Goal: Information Seeking & Learning: Learn about a topic

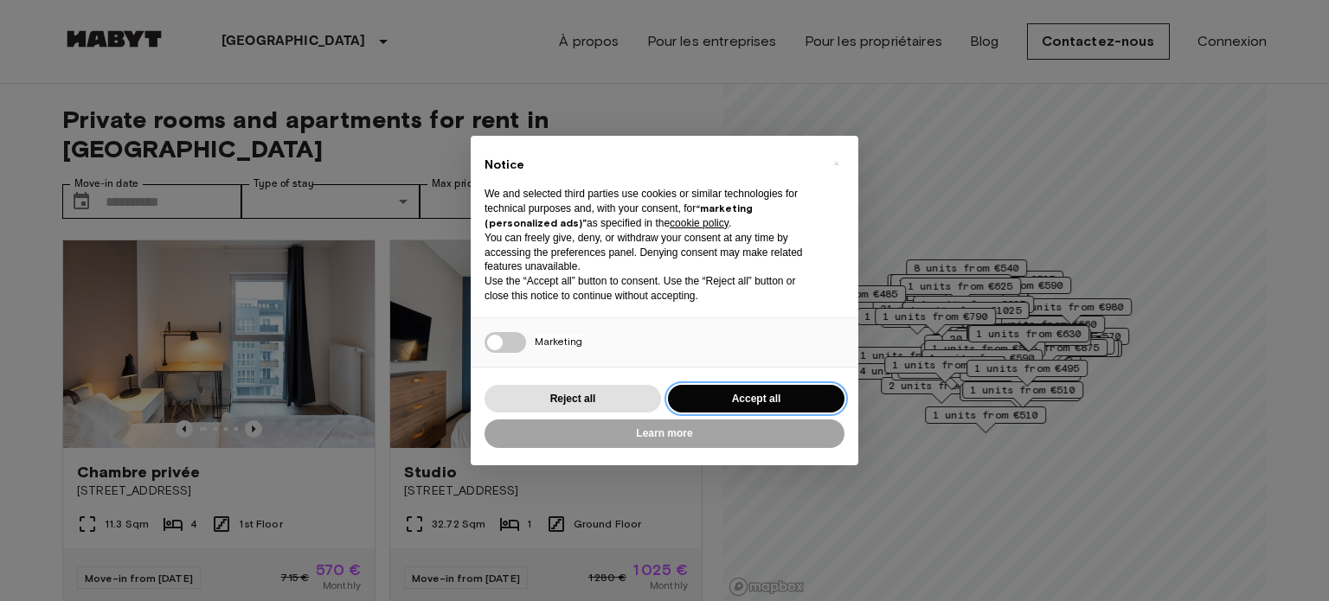
click at [734, 396] on button "Accept all" at bounding box center [756, 399] width 176 height 29
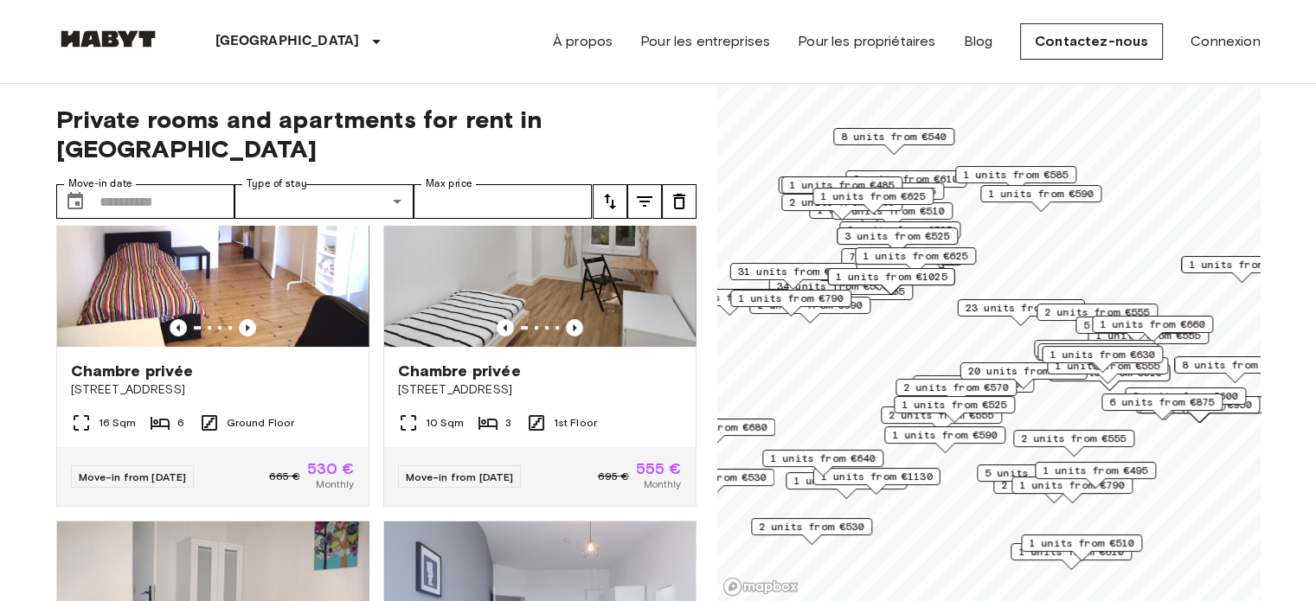
scroll to position [490, 0]
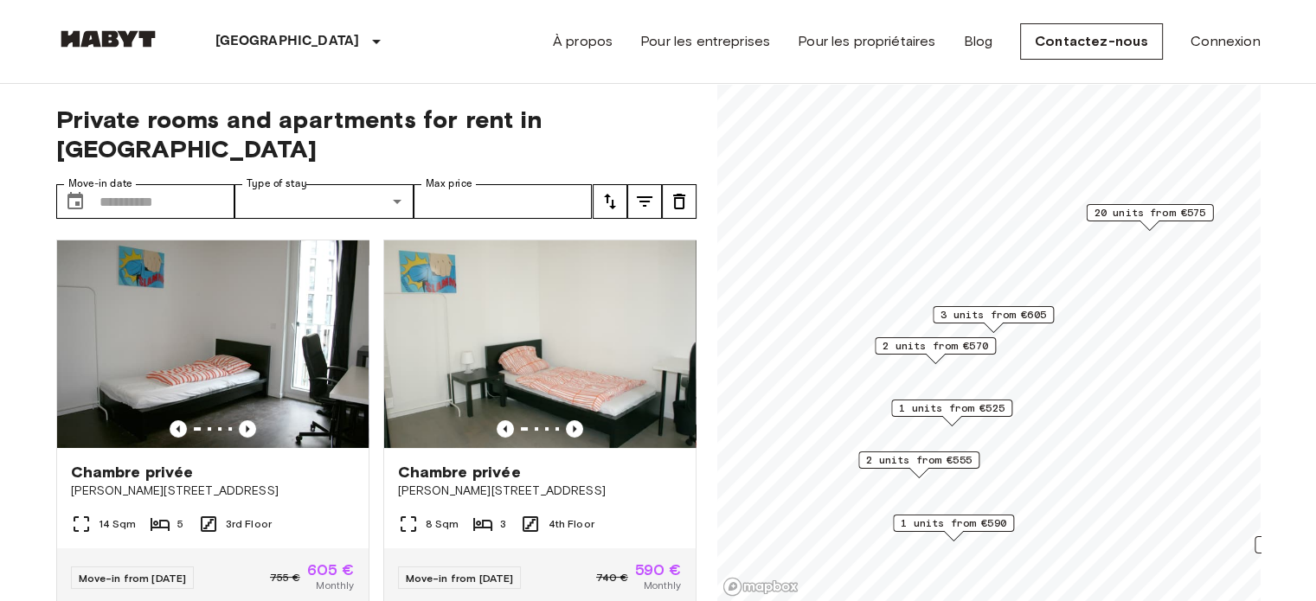
scroll to position [782, 0]
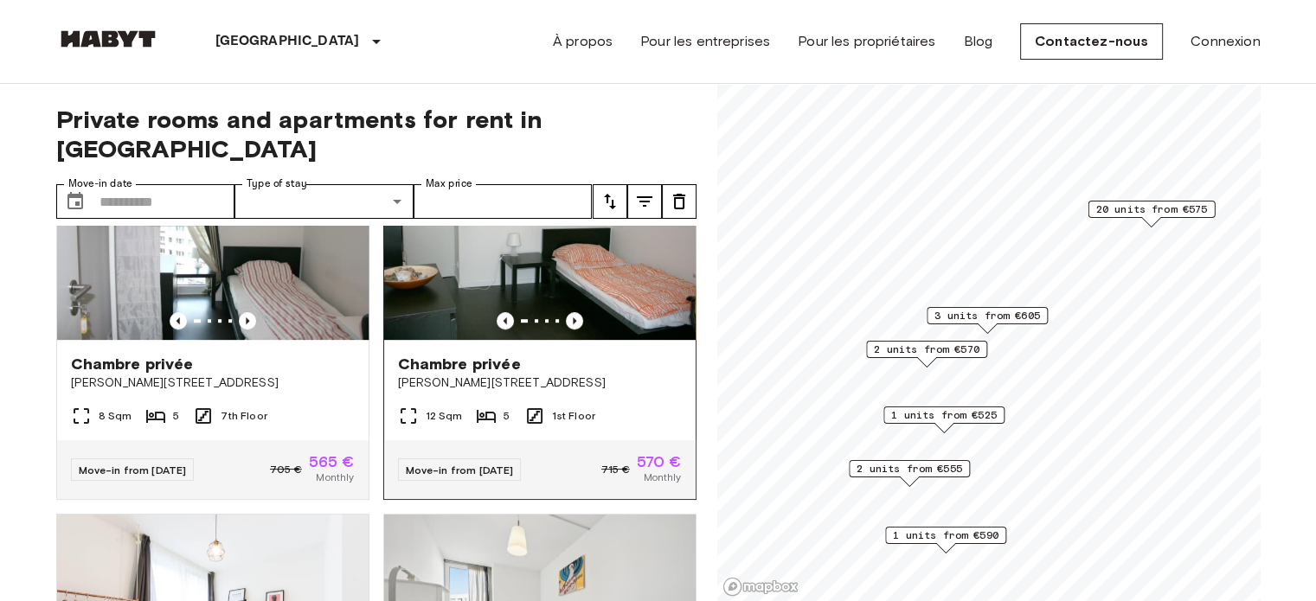
scroll to position [870, 0]
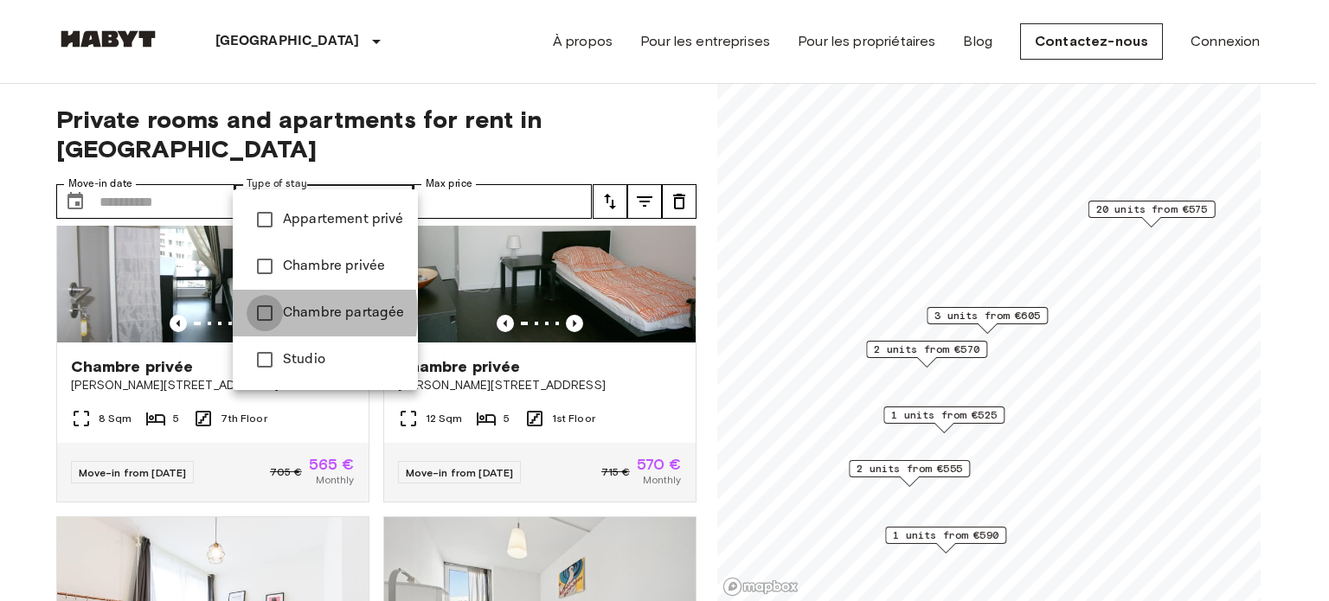
type input "**********"
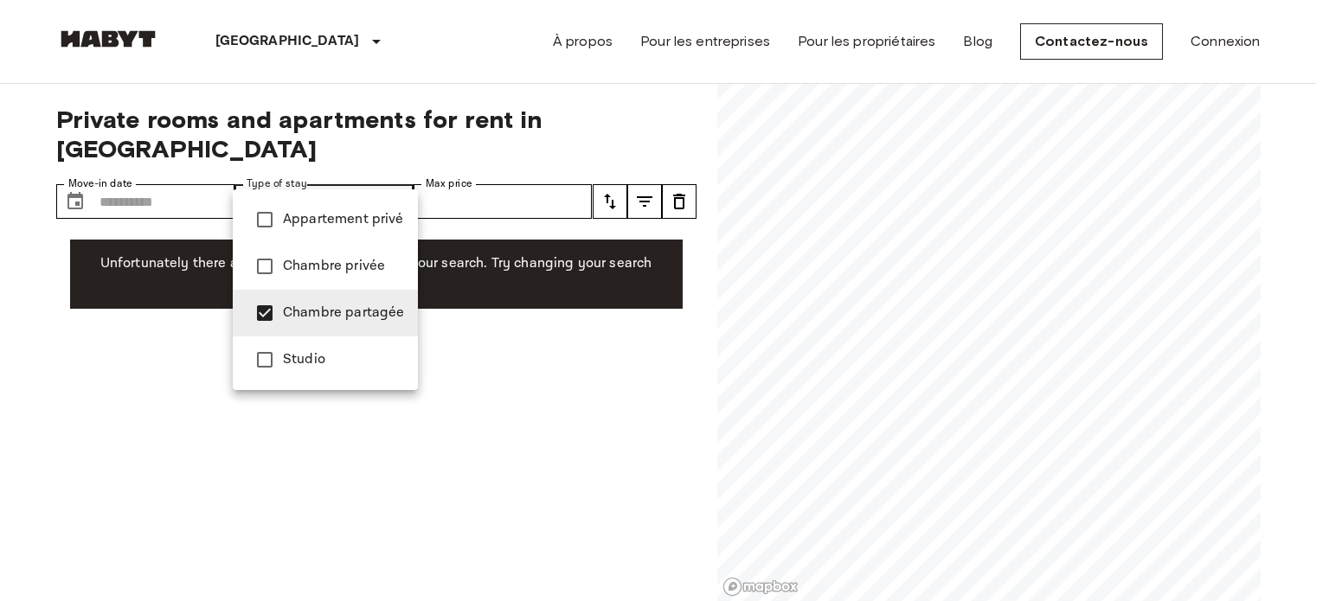
click at [457, 51] on div at bounding box center [664, 300] width 1329 height 601
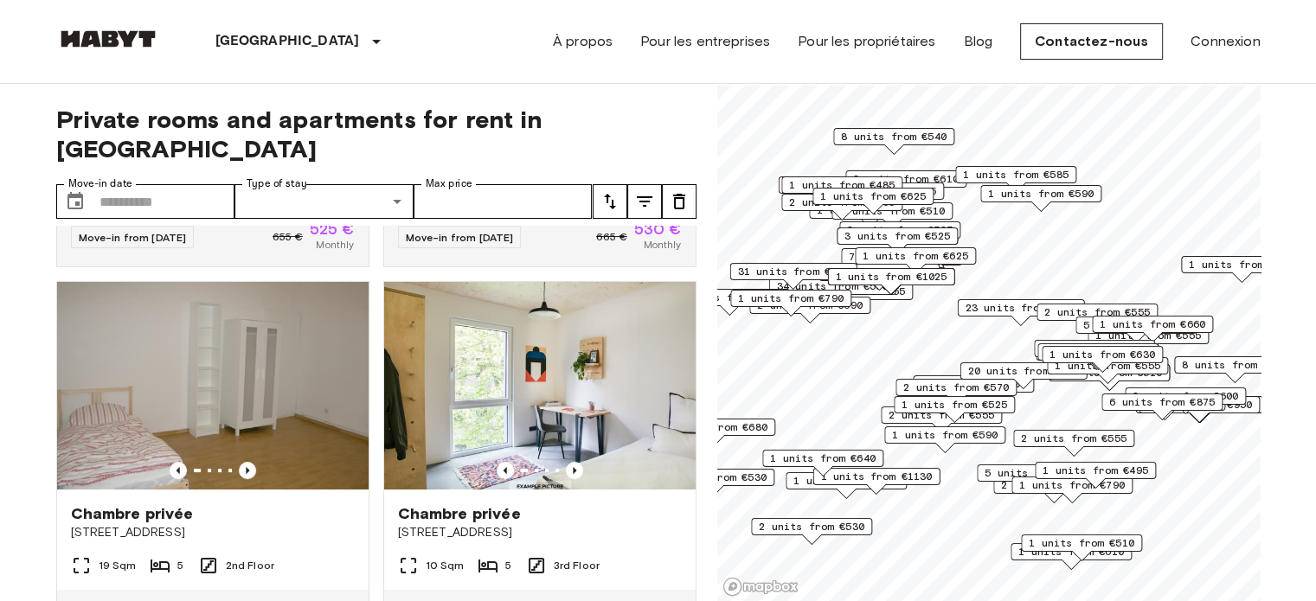
scroll to position [6845, 0]
